Goal: Find specific page/section: Find specific page/section

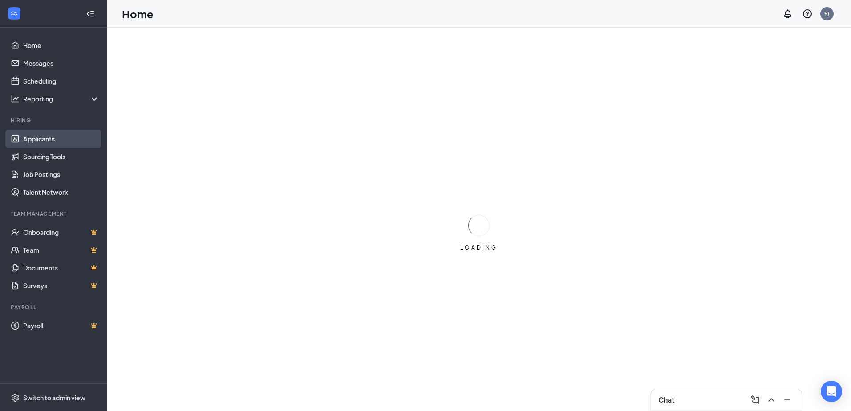
click at [56, 139] on link "Applicants" at bounding box center [61, 139] width 76 height 18
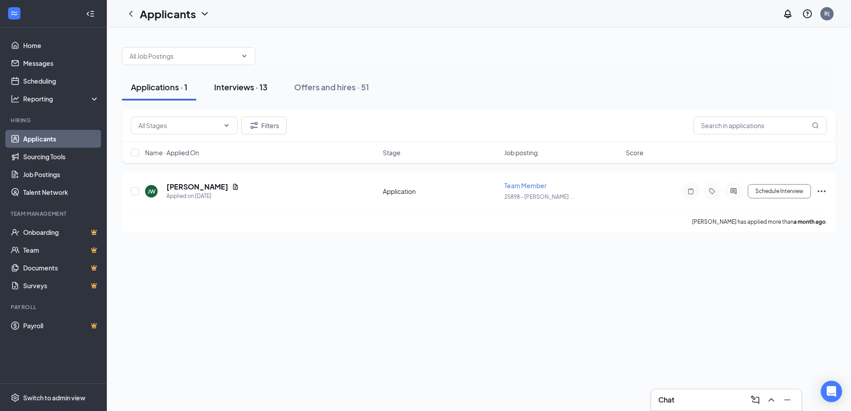
click at [230, 90] on div "Interviews · 13" at bounding box center [240, 86] width 53 height 11
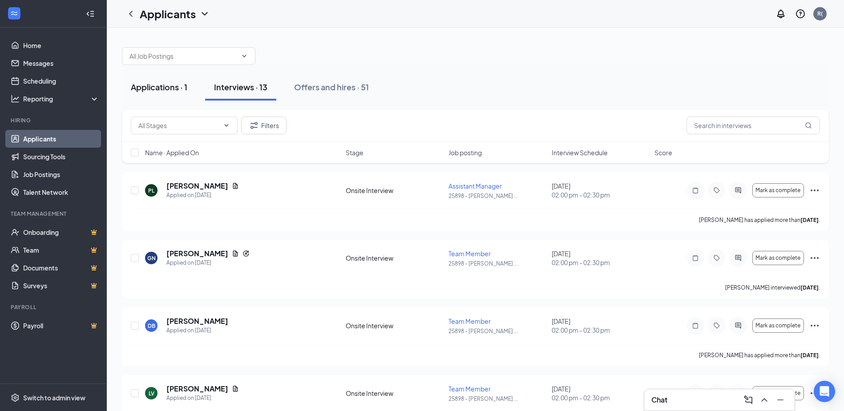
click at [173, 89] on div "Applications · 1" at bounding box center [159, 86] width 56 height 11
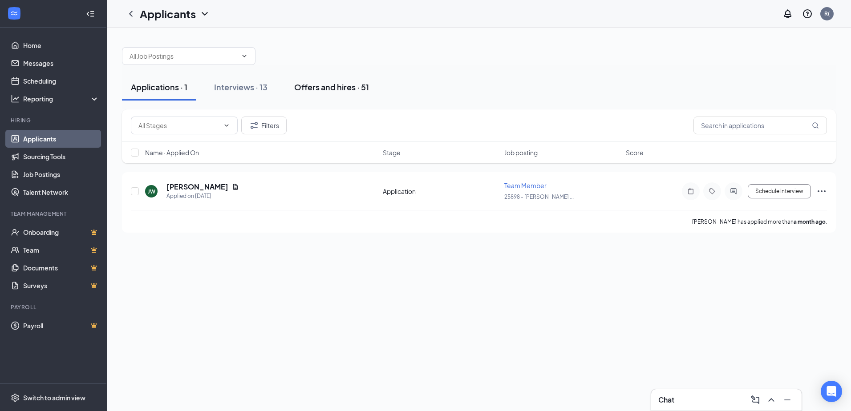
click at [316, 89] on div "Offers and hires · 51" at bounding box center [331, 86] width 75 height 11
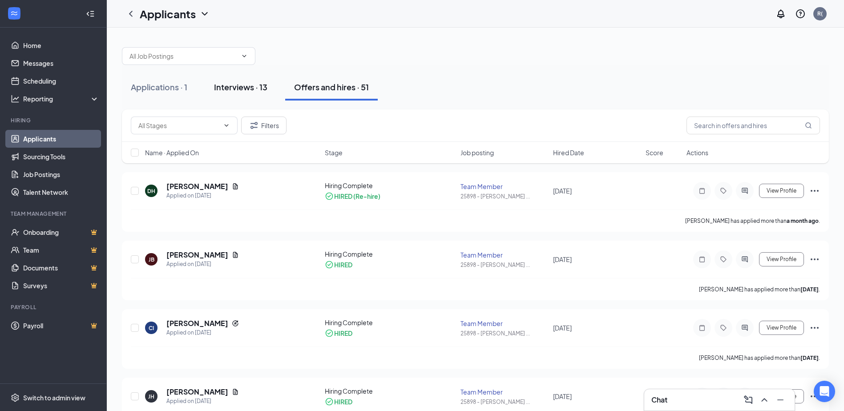
click at [246, 93] on button "Interviews · 13" at bounding box center [240, 87] width 71 height 27
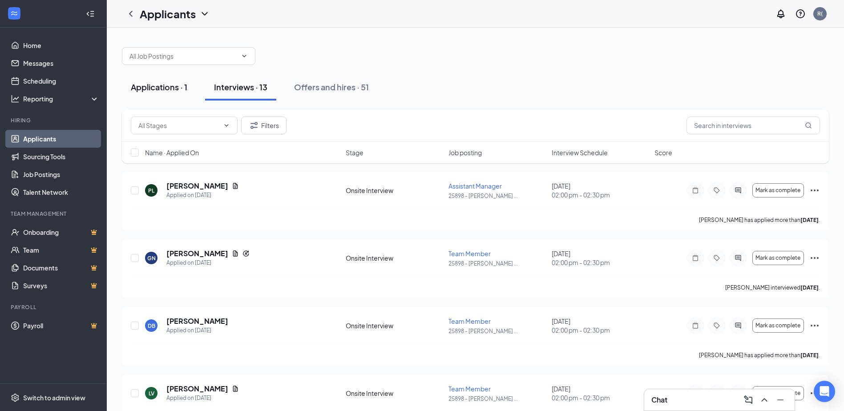
click at [153, 90] on div "Applications · 1" at bounding box center [159, 86] width 56 height 11
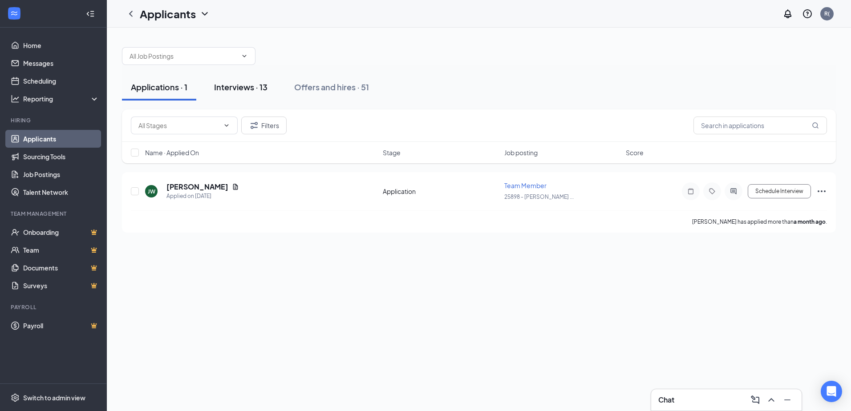
click at [224, 85] on div "Interviews · 13" at bounding box center [240, 86] width 53 height 11
